Goal: Information Seeking & Learning: Learn about a topic

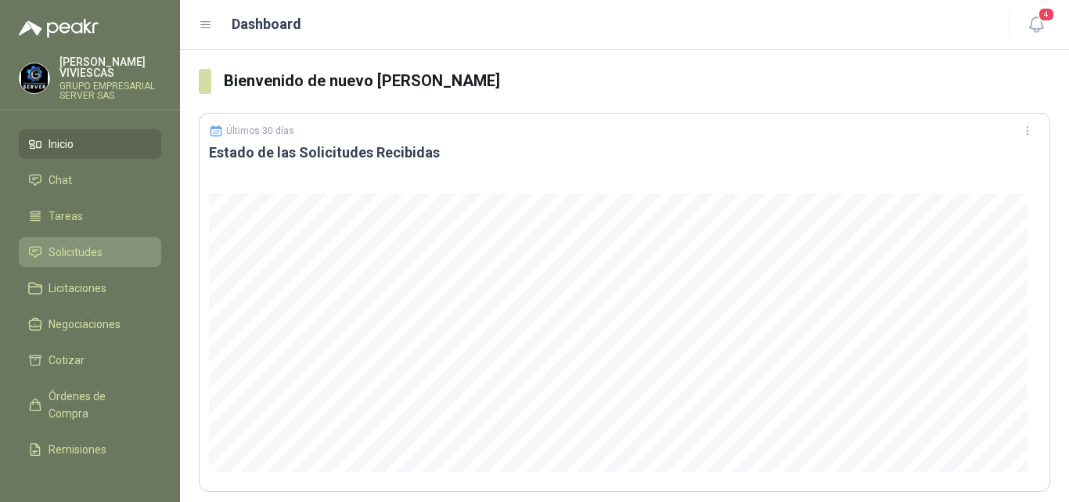
click at [77, 247] on span "Solicitudes" at bounding box center [76, 251] width 54 height 17
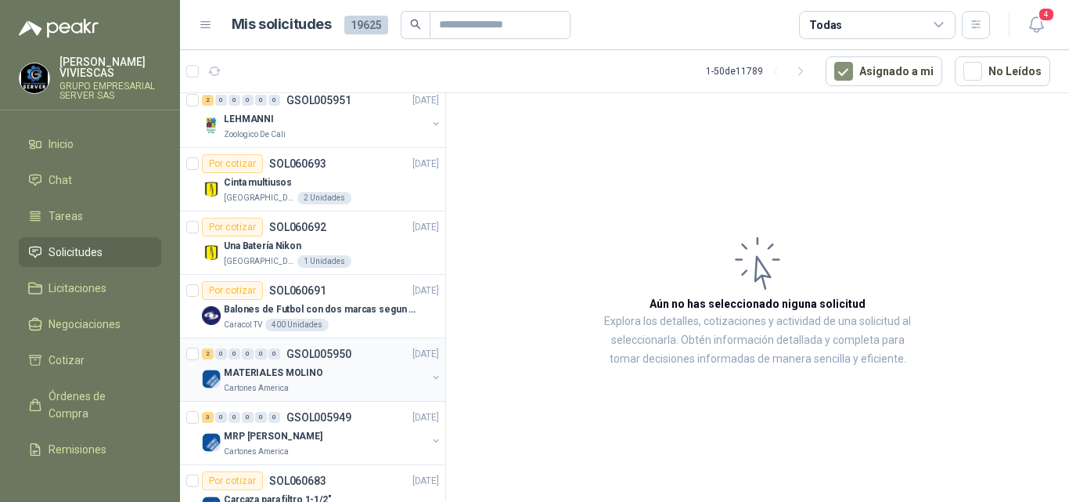
scroll to position [78, 0]
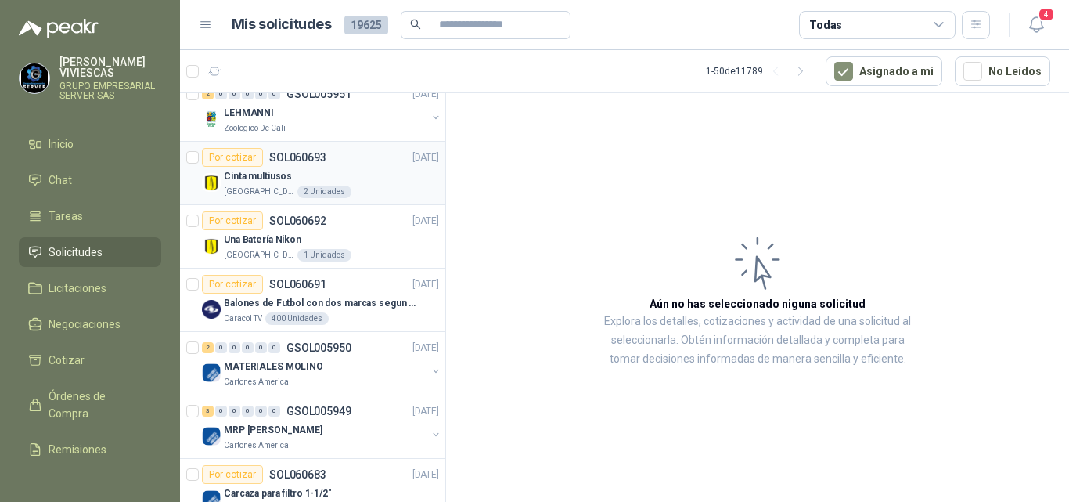
click at [272, 174] on p "Cinta multiusos" at bounding box center [258, 176] width 68 height 15
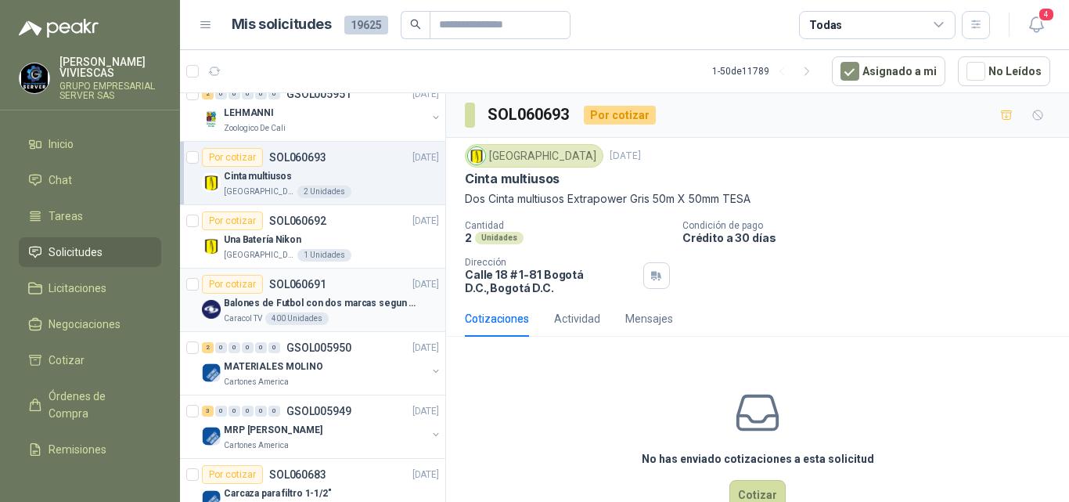
click at [324, 306] on p "Balones de Futbol con dos marcas segun adjunto. Adjuntar cotizacion en su forma…" at bounding box center [321, 303] width 195 height 15
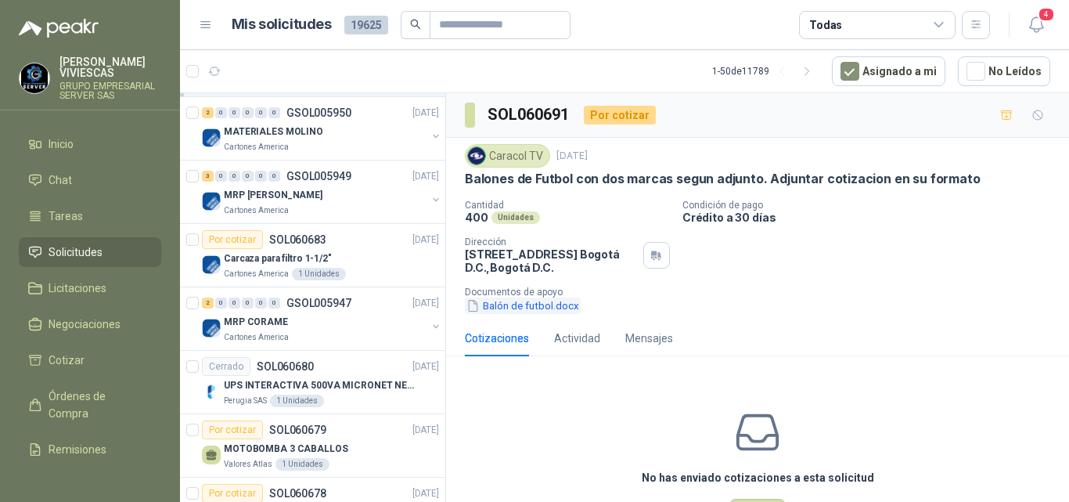
click at [511, 305] on button "Balón de futbol.docx" at bounding box center [523, 305] width 116 height 16
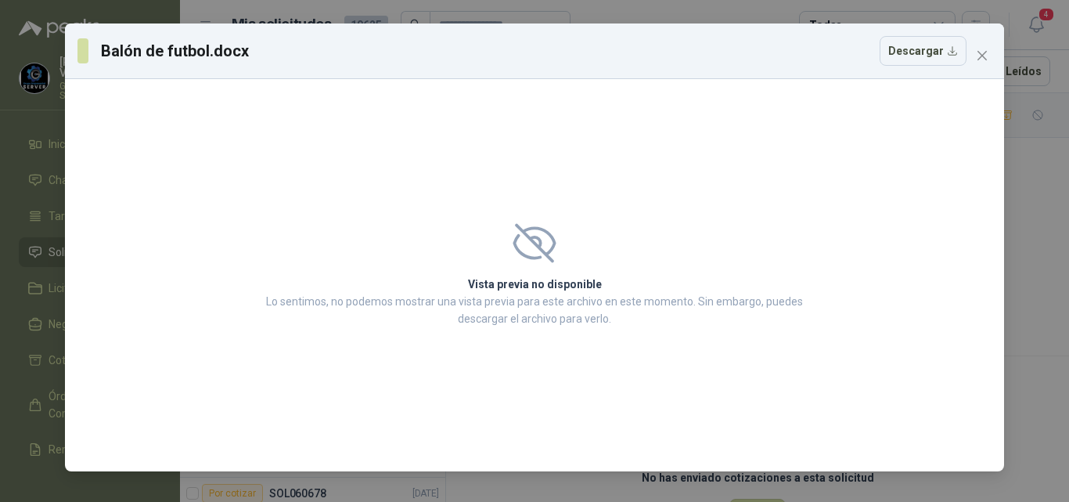
click at [538, 290] on h2 "Vista previa no disponible" at bounding box center [534, 283] width 546 height 17
click at [541, 292] on main "Vista previa no disponible Lo sentimos, no podemos mostrar una vista previa par…" at bounding box center [534, 301] width 546 height 52
click at [569, 316] on p "Lo sentimos, no podemos mostrar una vista previa para este archivo en este mome…" at bounding box center [534, 310] width 546 height 34
click at [944, 51] on button "Descargar" at bounding box center [922, 51] width 87 height 30
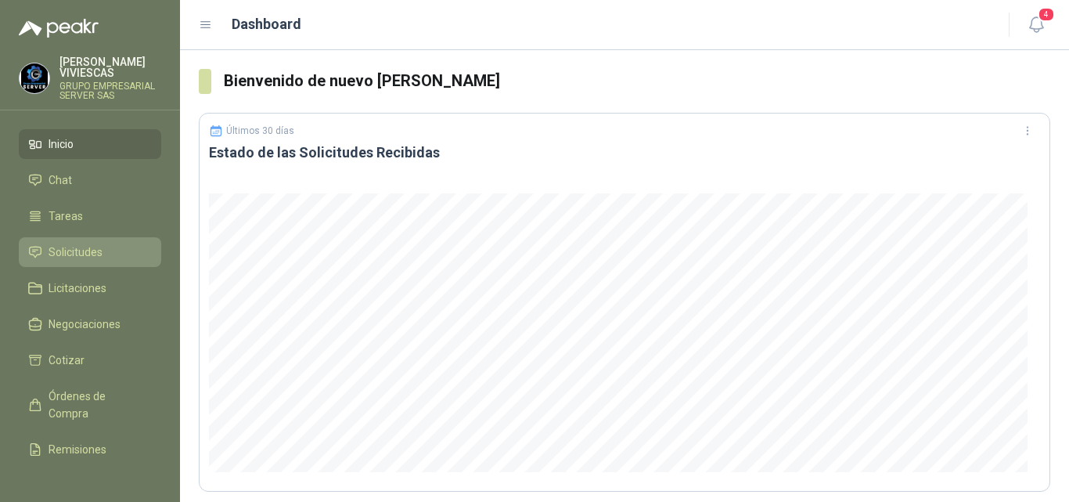
click at [93, 250] on span "Solicitudes" at bounding box center [76, 251] width 54 height 17
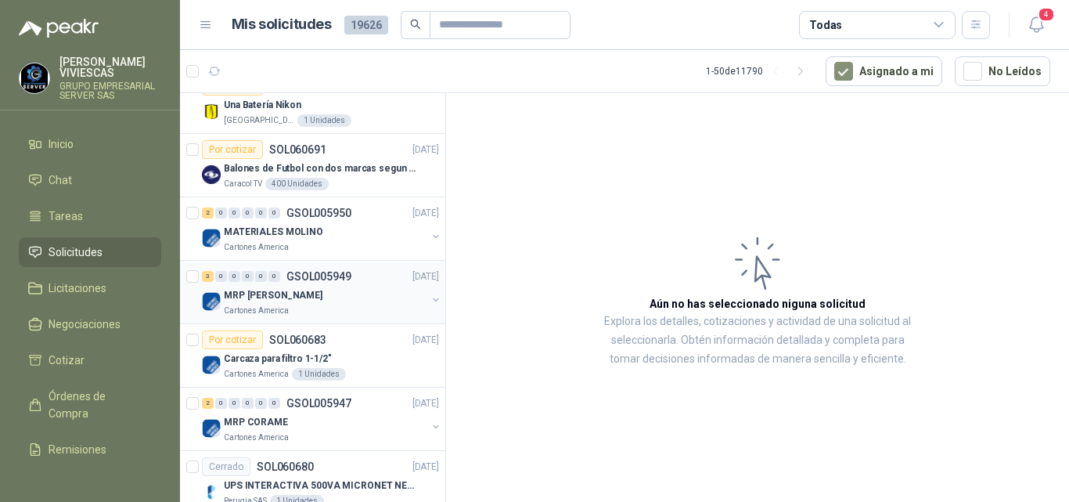
scroll to position [313, 0]
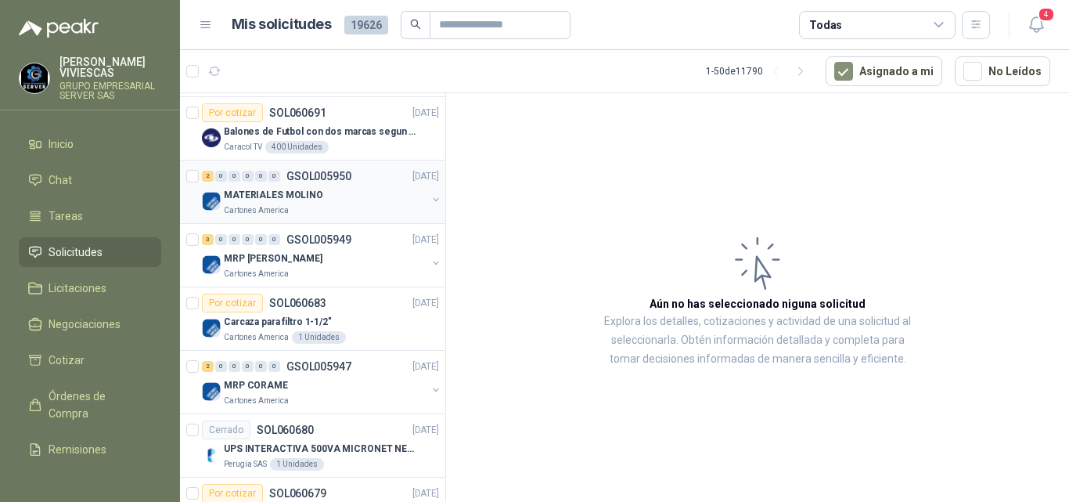
click at [284, 199] on p "MATERIALES MOLINO" at bounding box center [273, 195] width 99 height 15
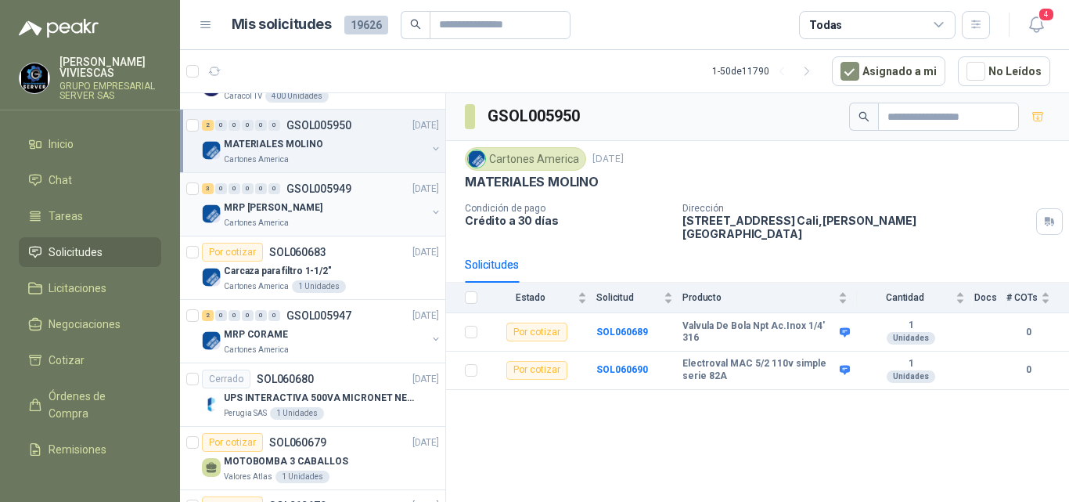
scroll to position [391, 0]
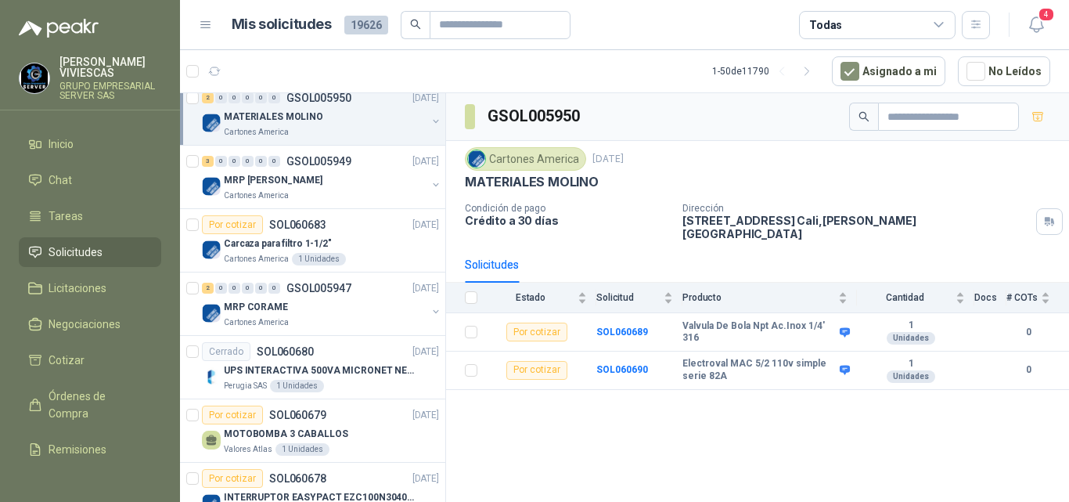
click at [619, 388] on div "GSOL005950 Cartones America 10 oct, 2025 MATERIALES MOLINO Condición de pago Cr…" at bounding box center [757, 300] width 623 height 414
click at [613, 326] on b "SOL060689" at bounding box center [622, 331] width 52 height 11
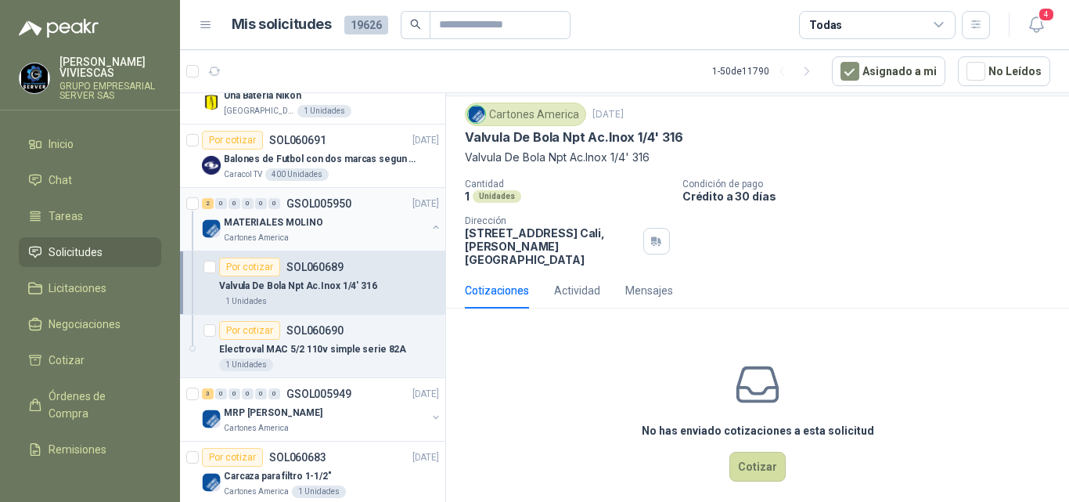
scroll to position [313, 0]
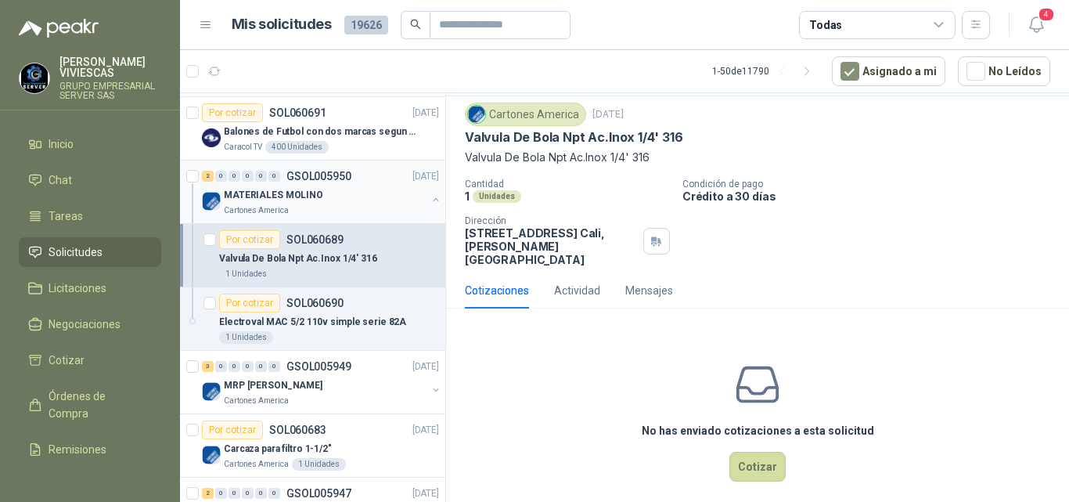
click at [294, 189] on p "MATERIALES MOLINO" at bounding box center [273, 195] width 99 height 15
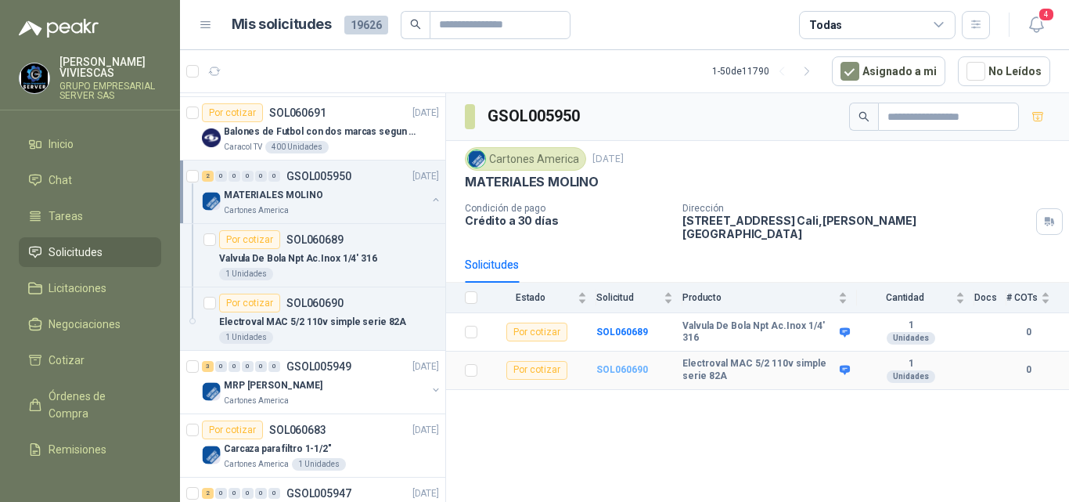
click at [629, 364] on b "SOL060690" at bounding box center [622, 369] width 52 height 11
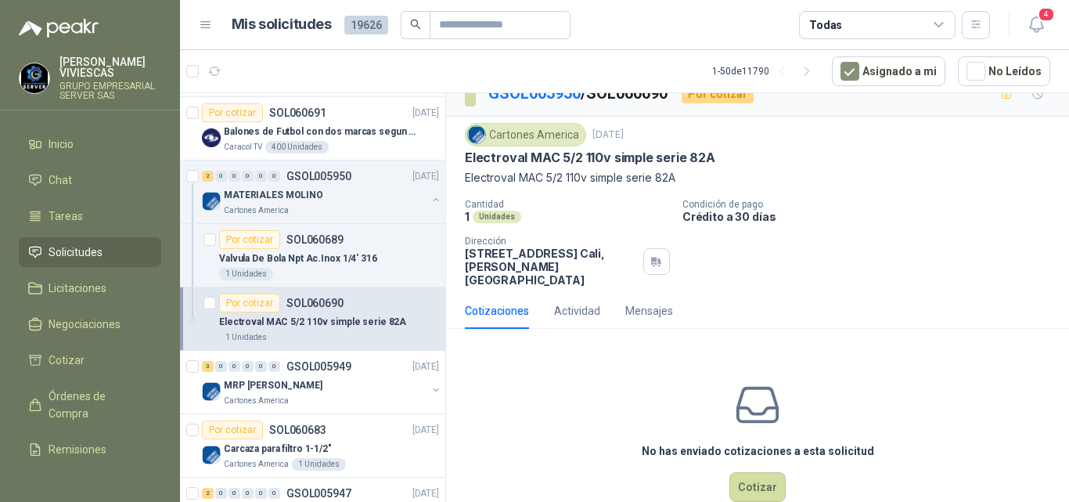
scroll to position [41, 0]
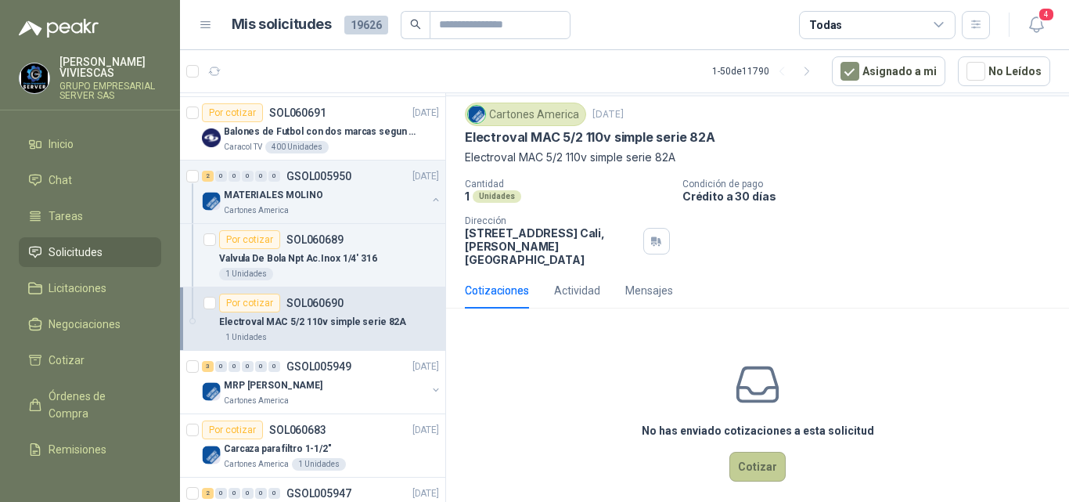
click at [739, 452] on button "Cotizar" at bounding box center [757, 466] width 56 height 30
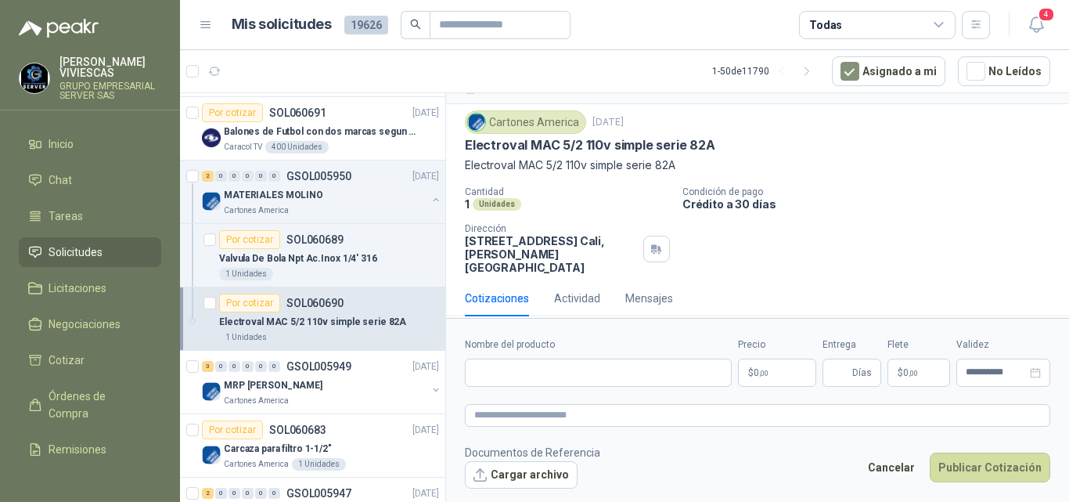
scroll to position [31, 0]
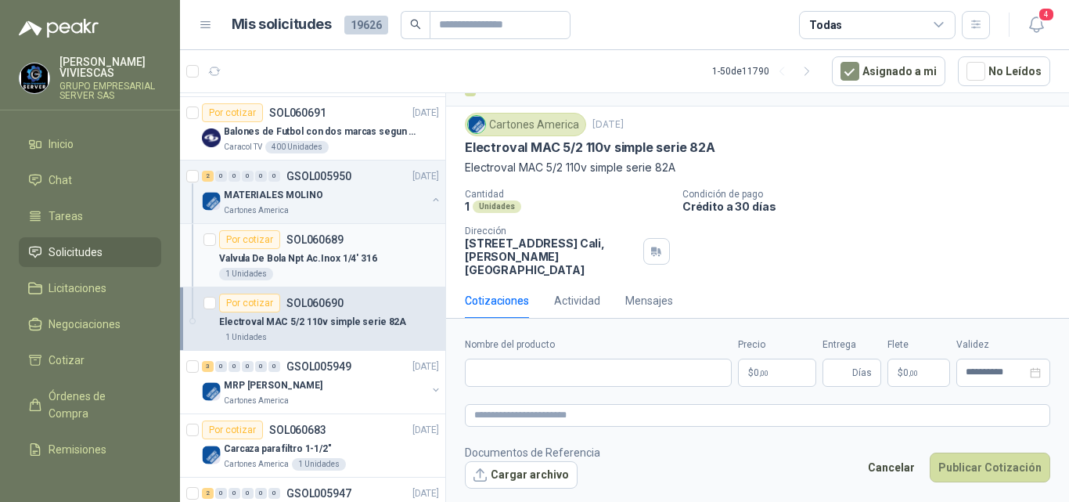
click at [350, 256] on p "Valvula De Bola Npt Ac.Inox 1/4' 316" at bounding box center [298, 258] width 158 height 15
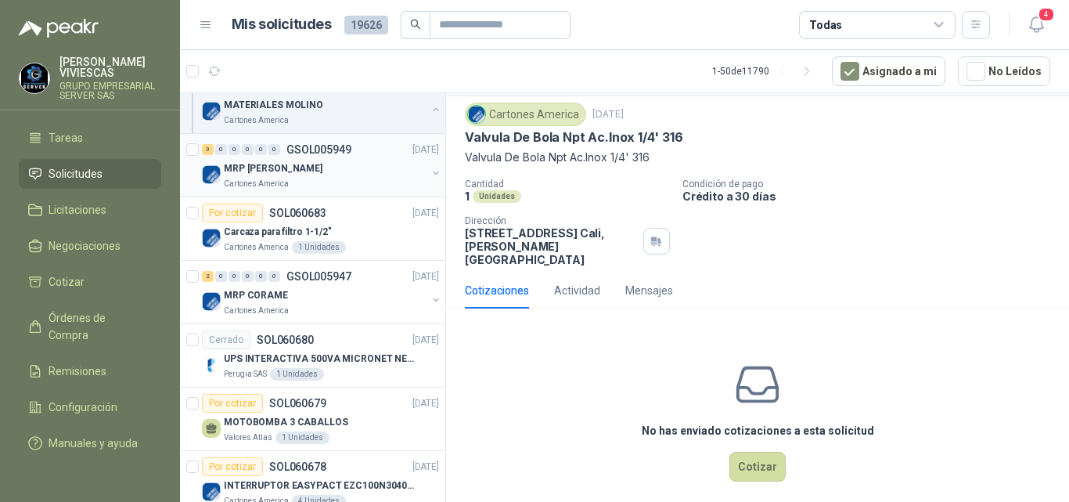
scroll to position [548, 0]
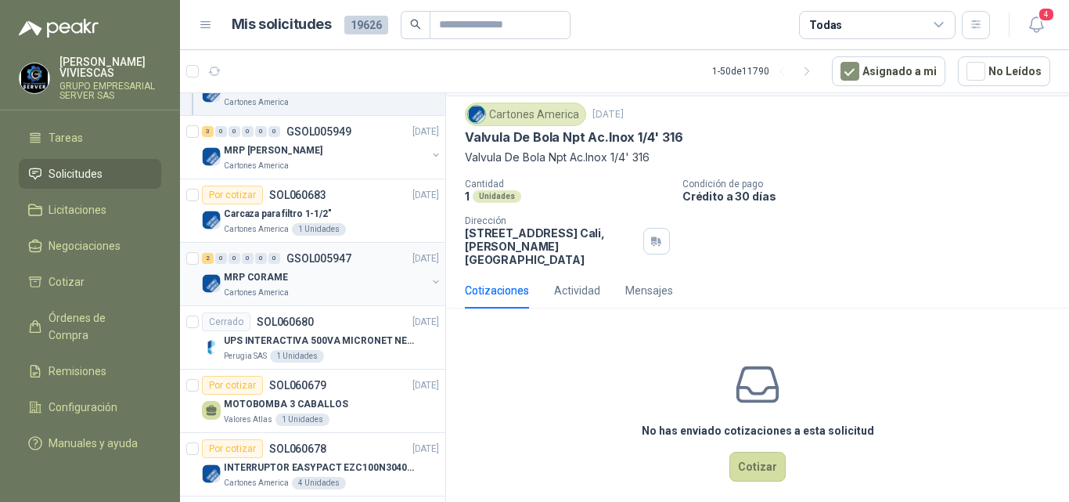
click at [281, 277] on p "MRP CORAME" at bounding box center [256, 277] width 64 height 15
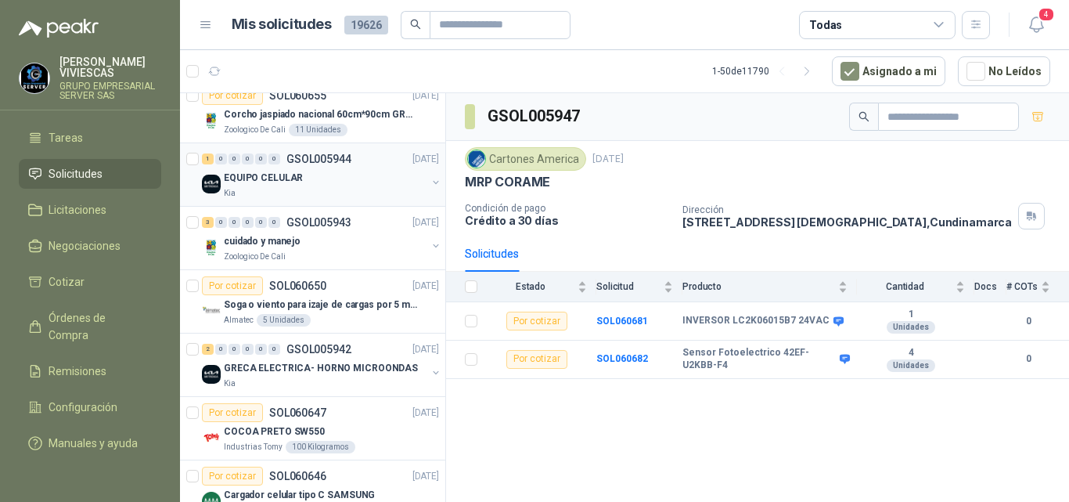
scroll to position [1487, 0]
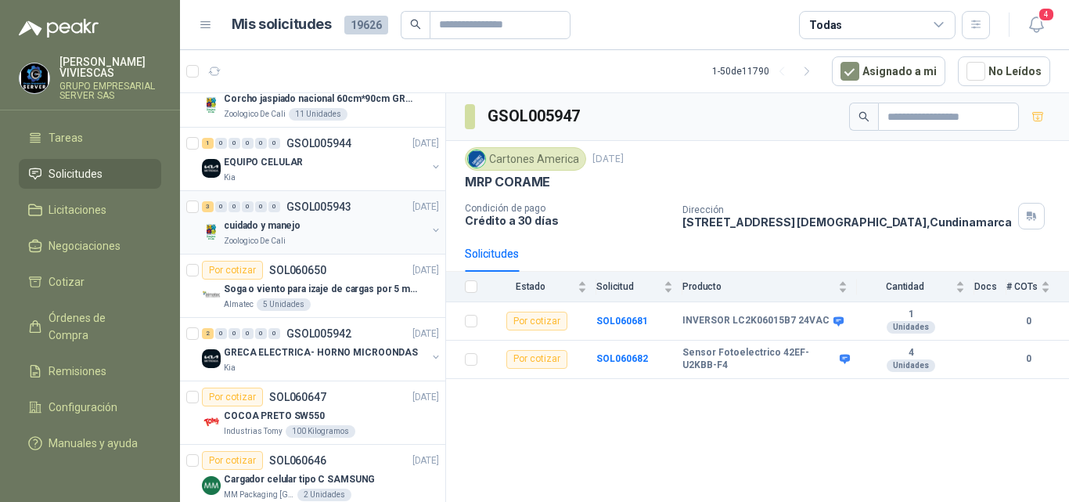
click at [283, 226] on p "cuidado y manejo" at bounding box center [262, 225] width 77 height 15
